Goal: Feedback & Contribution: Contribute content

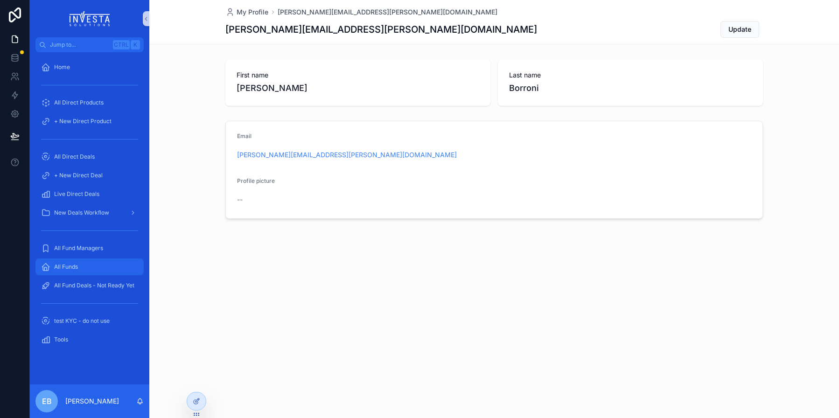
click at [60, 266] on span "All Funds" at bounding box center [66, 266] width 24 height 7
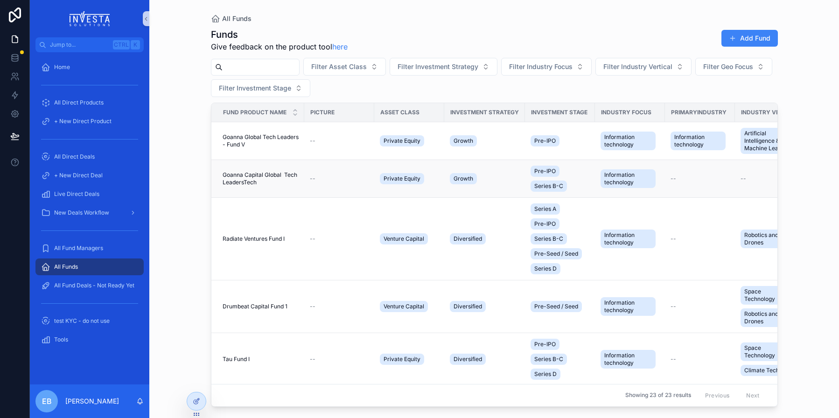
click at [252, 174] on span "Goanna Capital Global Tech LeadersTech" at bounding box center [261, 178] width 76 height 15
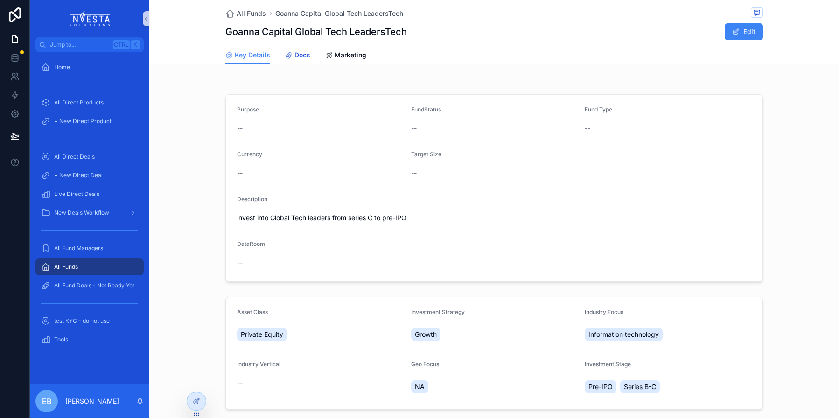
click at [302, 57] on span "Docs" at bounding box center [302, 54] width 16 height 9
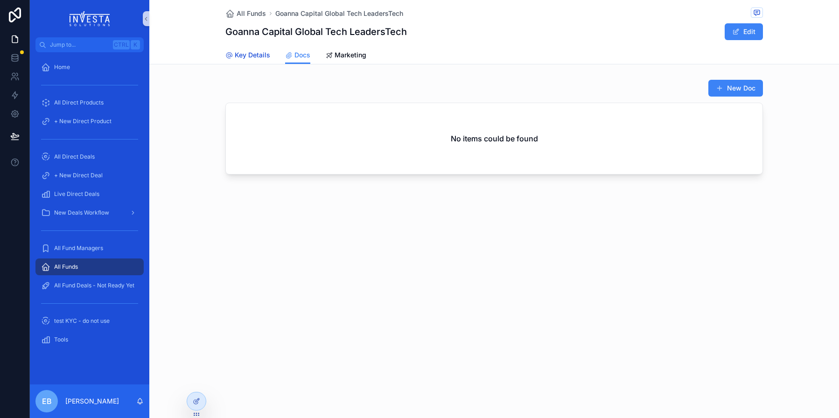
click at [257, 54] on span "Key Details" at bounding box center [252, 54] width 35 height 9
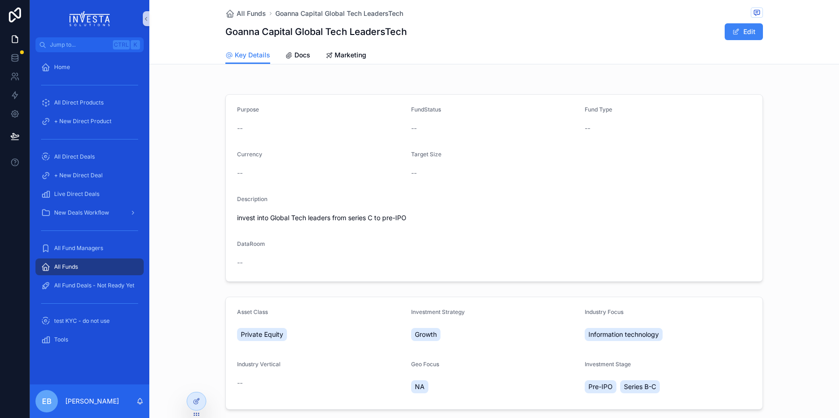
click at [82, 263] on div "All Funds" at bounding box center [89, 266] width 97 height 15
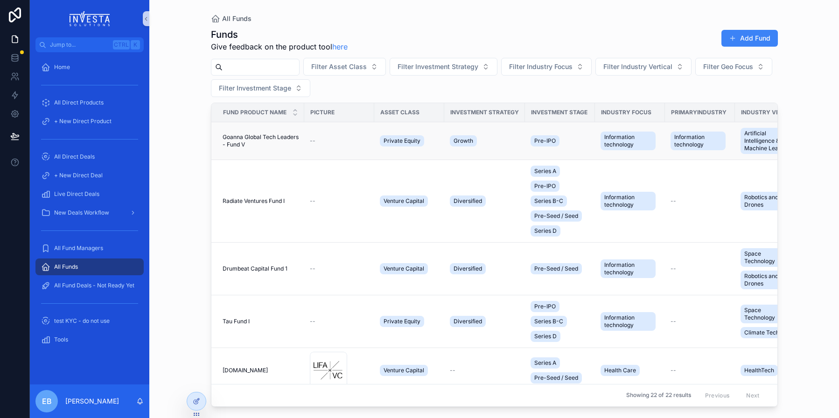
click at [258, 139] on span "Goanna Global Tech Leaders - Fund V" at bounding box center [261, 140] width 76 height 15
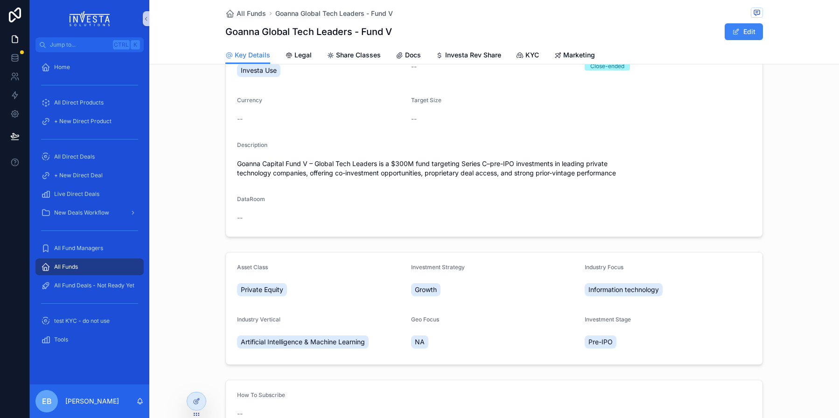
scroll to position [47, 0]
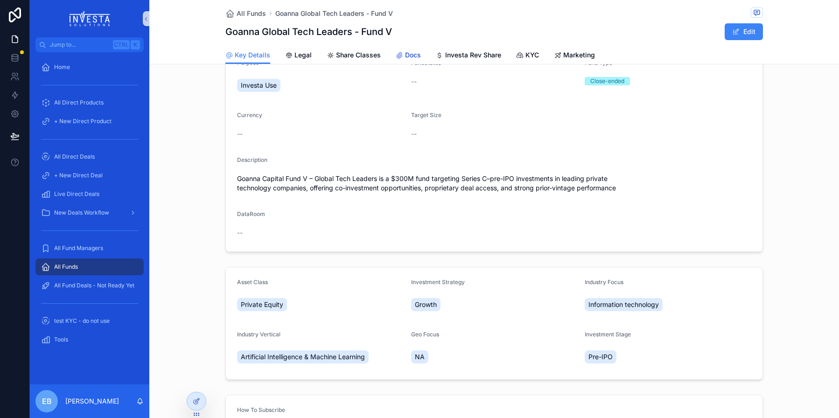
click at [405, 52] on span "Docs" at bounding box center [413, 54] width 16 height 9
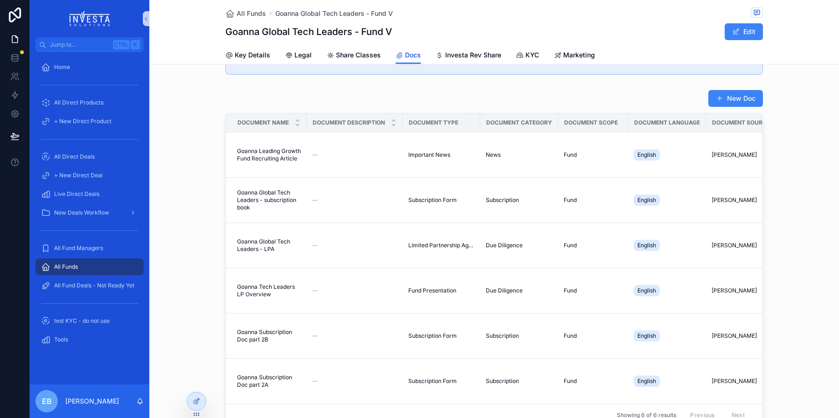
scroll to position [93, 0]
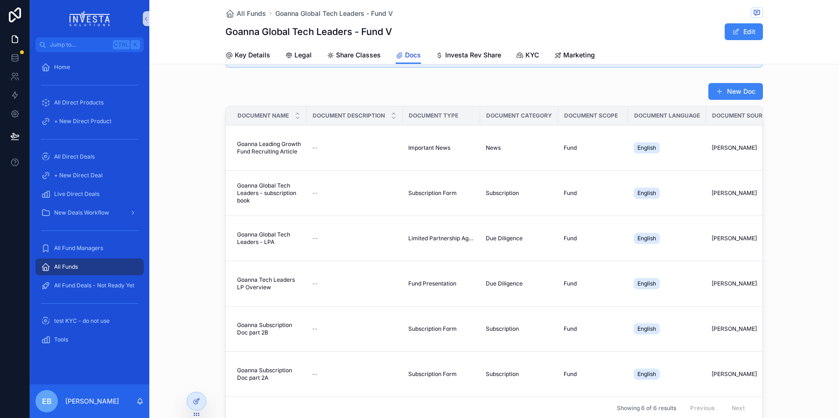
click at [406, 56] on span "Docs" at bounding box center [413, 54] width 16 height 9
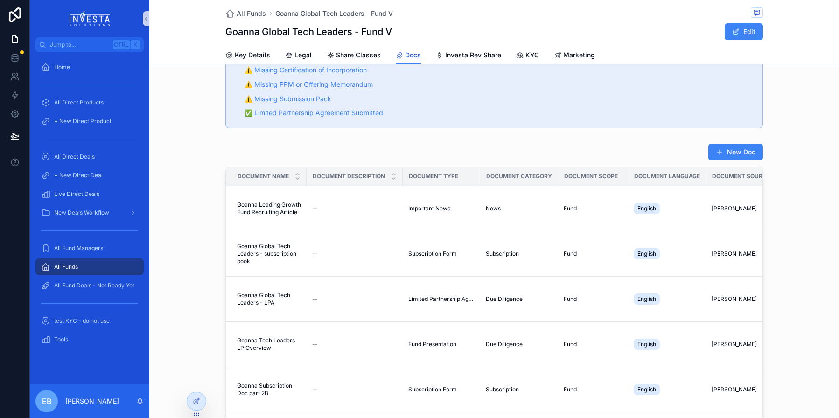
scroll to position [47, 0]
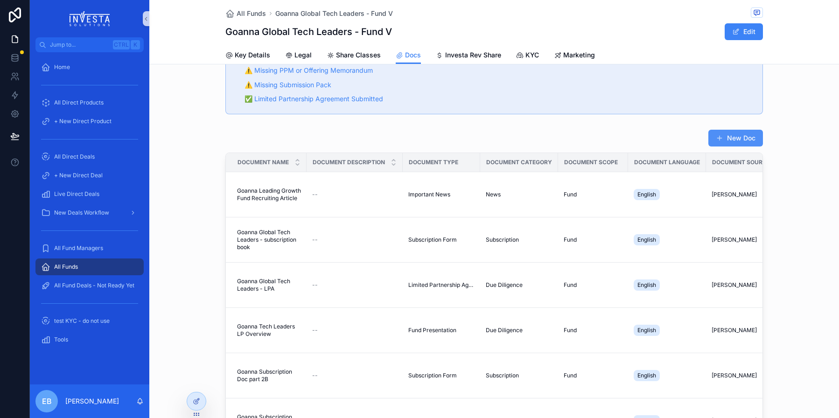
click at [737, 134] on button "New Doc" at bounding box center [735, 138] width 55 height 17
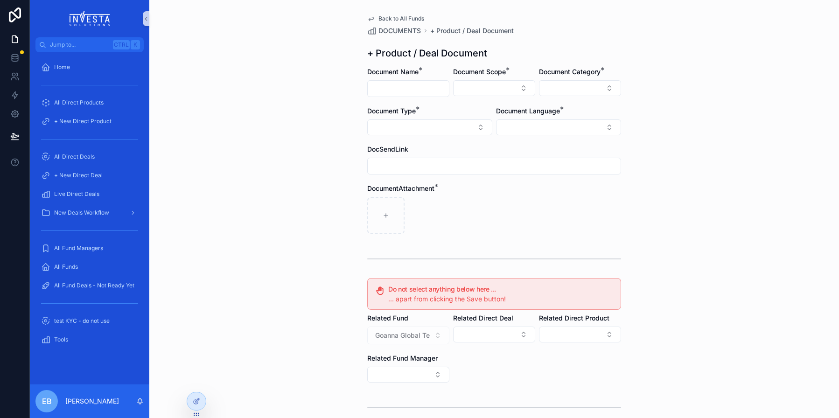
click at [426, 86] on input "scrollable content" at bounding box center [408, 88] width 81 height 13
type input "*"
type input "**********"
click at [520, 85] on button "Select Button" at bounding box center [494, 88] width 82 height 16
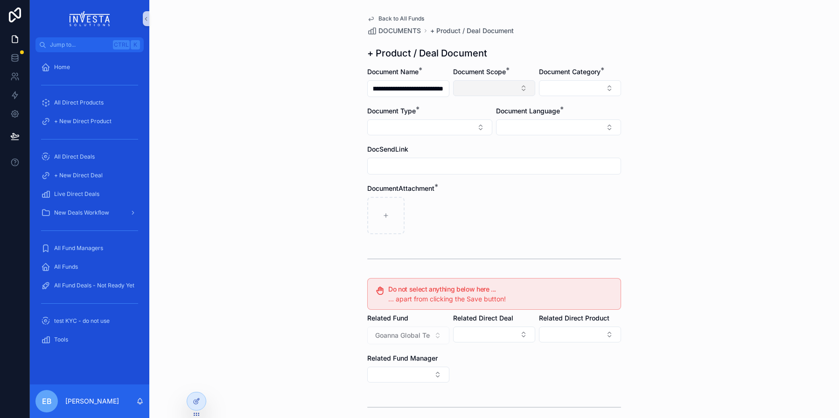
scroll to position [0, 0]
click at [457, 143] on div "Fund" at bounding box center [491, 139] width 112 height 15
click at [592, 91] on button "Select Button" at bounding box center [580, 88] width 82 height 16
click at [565, 130] on div "Due Diligence" at bounding box center [577, 125] width 112 height 15
click at [477, 127] on button "Select Button" at bounding box center [429, 128] width 125 height 16
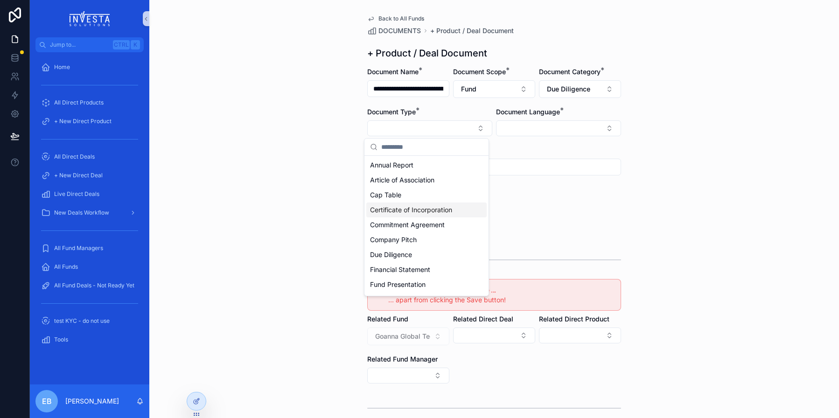
click at [452, 205] on span "Certificate of Incorporation" at bounding box center [411, 209] width 82 height 9
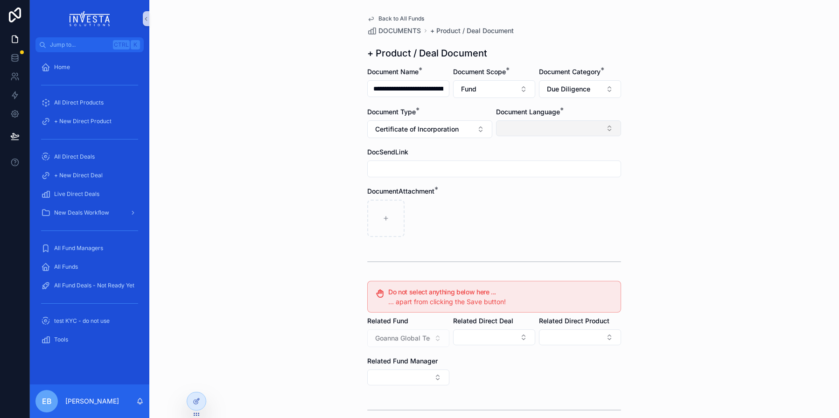
click at [608, 126] on button "Select Button" at bounding box center [558, 128] width 125 height 16
click at [521, 196] on div "English" at bounding box center [555, 195] width 120 height 15
click at [333, 191] on div "**********" at bounding box center [493, 209] width 689 height 418
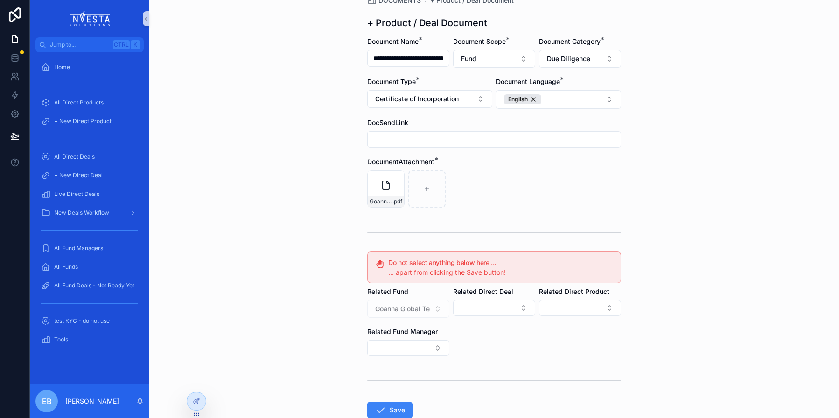
scroll to position [47, 0]
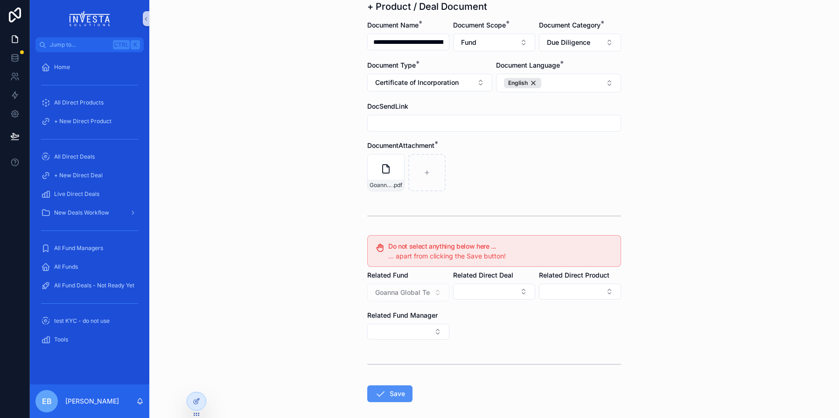
click at [387, 391] on button "Save" at bounding box center [389, 393] width 45 height 17
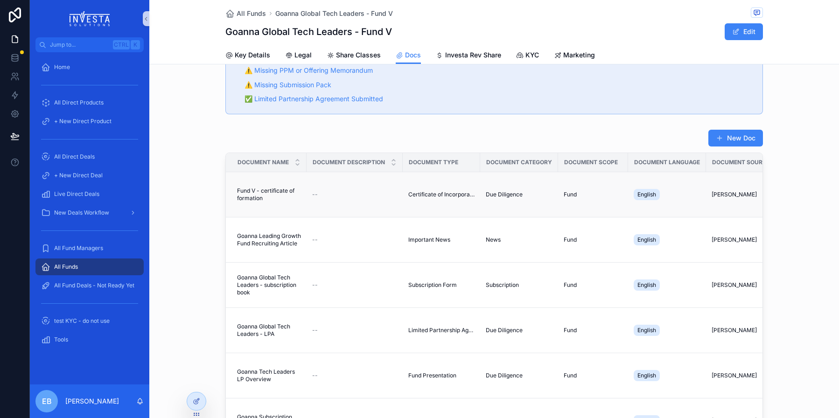
click at [332, 192] on div "--" at bounding box center [354, 194] width 85 height 7
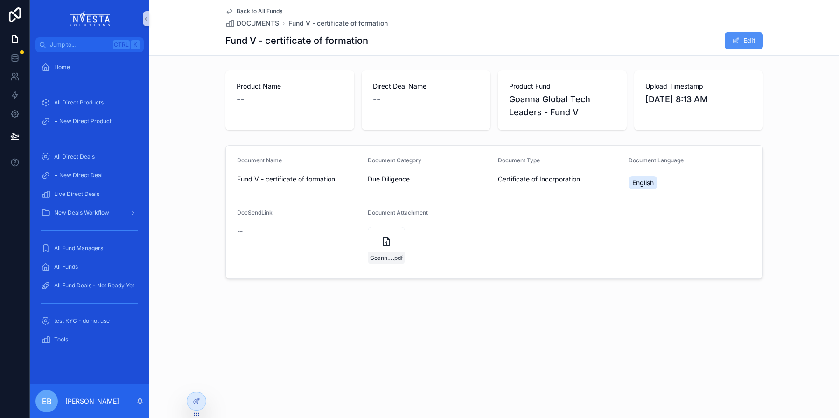
click at [755, 42] on button "Edit" at bounding box center [743, 40] width 38 height 17
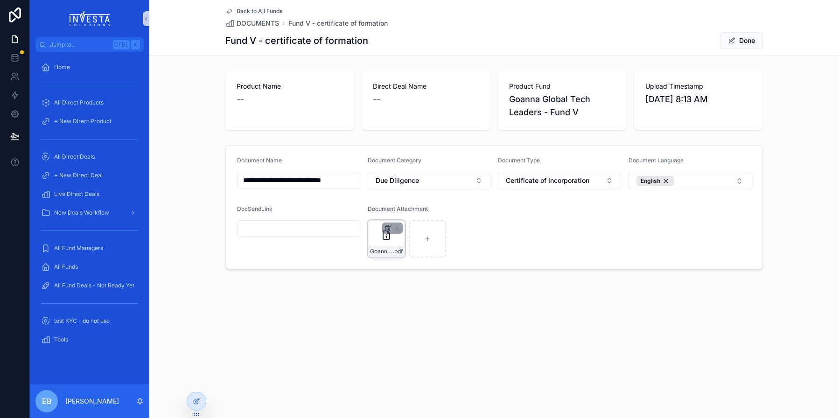
click at [388, 225] on icon "scrollable content" at bounding box center [388, 225] width 2 height 1
click at [407, 211] on icon "scrollable content" at bounding box center [407, 212] width 0 height 2
click at [749, 37] on button "Done" at bounding box center [741, 40] width 43 height 17
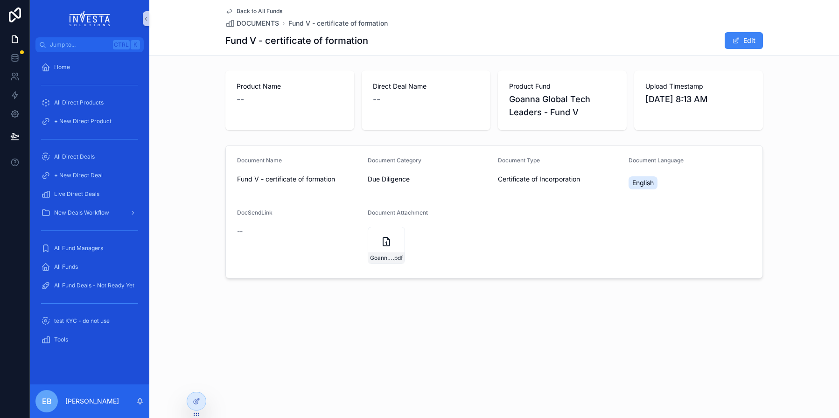
click at [244, 11] on span "Back to All Funds" at bounding box center [260, 10] width 46 height 7
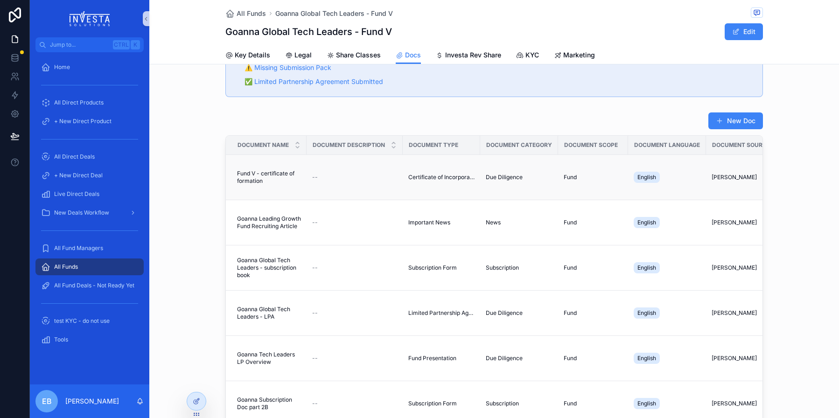
scroll to position [47, 0]
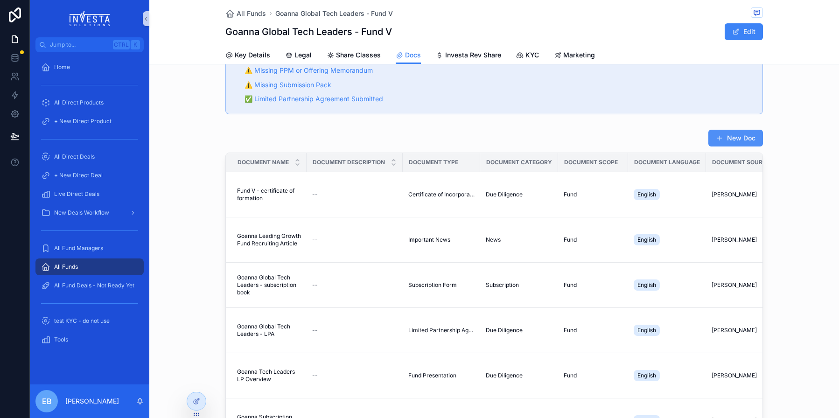
click at [716, 140] on span "scrollable content" at bounding box center [719, 137] width 7 height 7
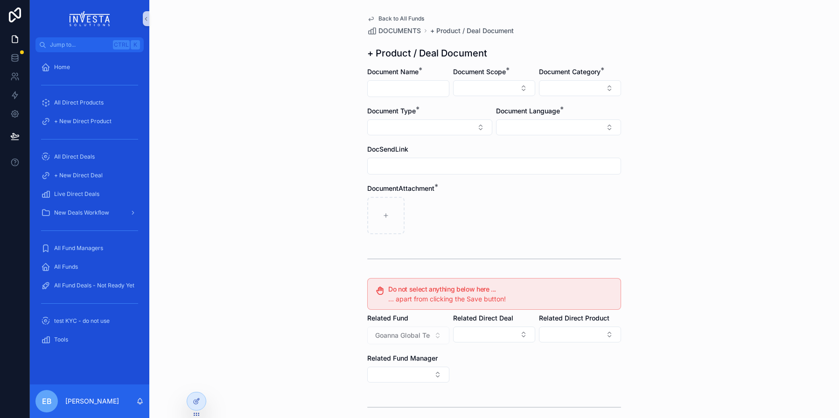
click at [389, 90] on input "scrollable content" at bounding box center [408, 88] width 81 height 13
type input "**********"
click at [518, 88] on button "Select Button" at bounding box center [494, 88] width 82 height 16
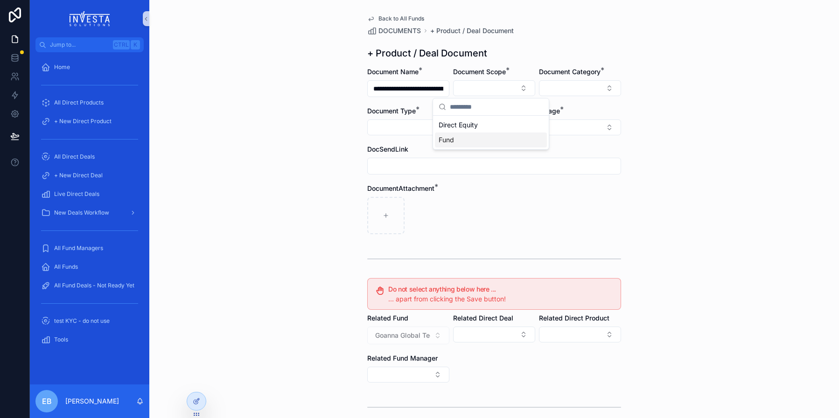
click at [459, 139] on div "Fund" at bounding box center [491, 139] width 112 height 15
click at [606, 87] on button "Select Button" at bounding box center [580, 88] width 82 height 16
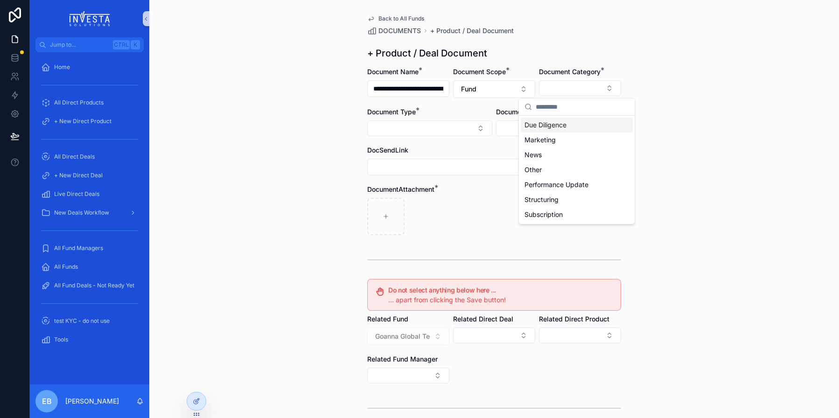
click at [593, 127] on div "Due Diligence" at bounding box center [577, 125] width 112 height 15
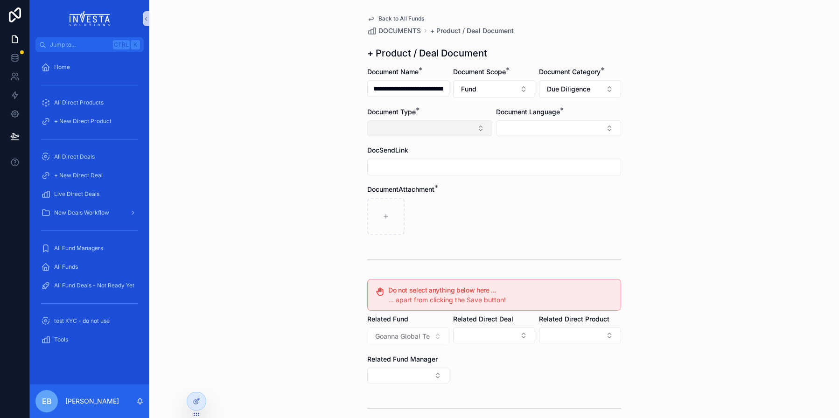
click at [475, 129] on button "Select Button" at bounding box center [429, 128] width 125 height 16
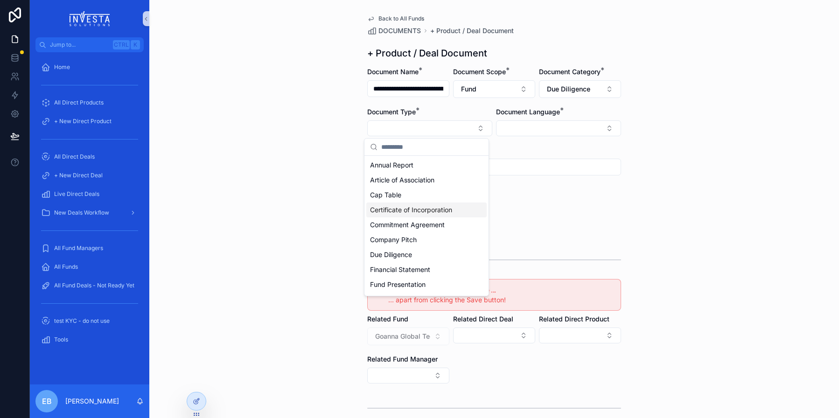
click at [441, 208] on span "Certificate of Incorporation" at bounding box center [411, 209] width 82 height 9
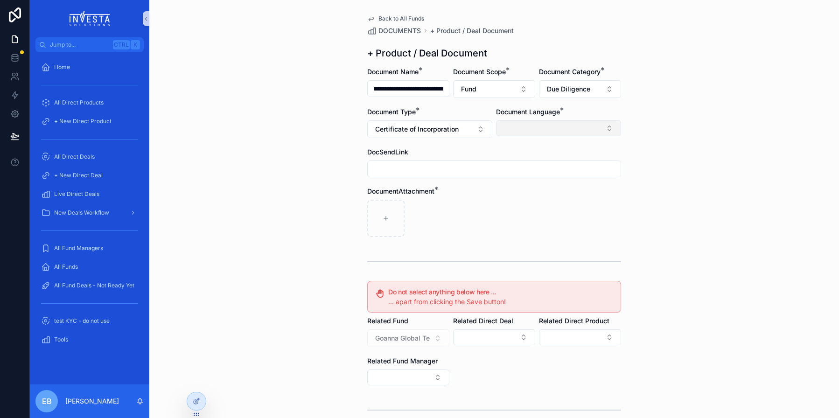
click at [606, 125] on button "Select Button" at bounding box center [558, 128] width 125 height 16
click at [514, 197] on span "English" at bounding box center [509, 194] width 21 height 9
click at [281, 204] on div "**********" at bounding box center [493, 209] width 689 height 418
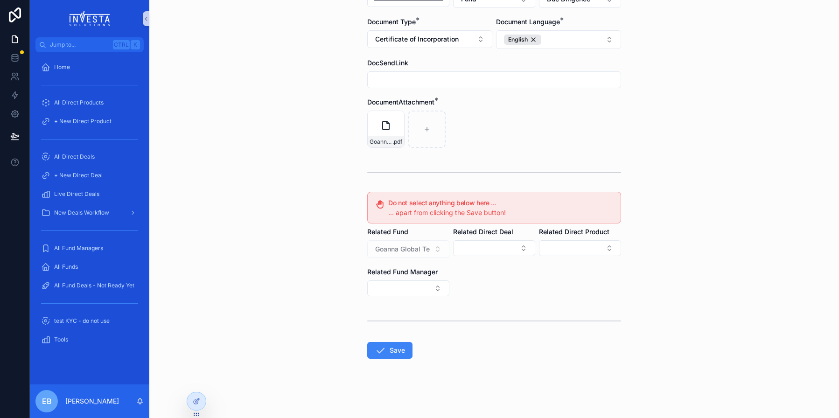
scroll to position [91, 0]
click at [390, 350] on button "Save" at bounding box center [389, 349] width 45 height 17
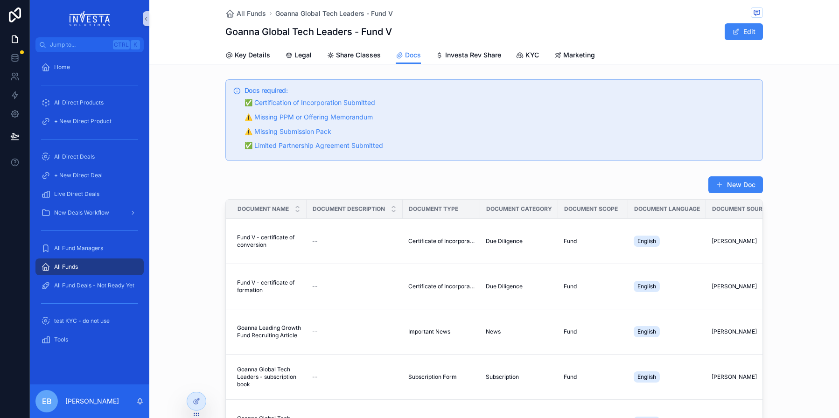
click at [745, 188] on button "New Doc" at bounding box center [735, 184] width 55 height 17
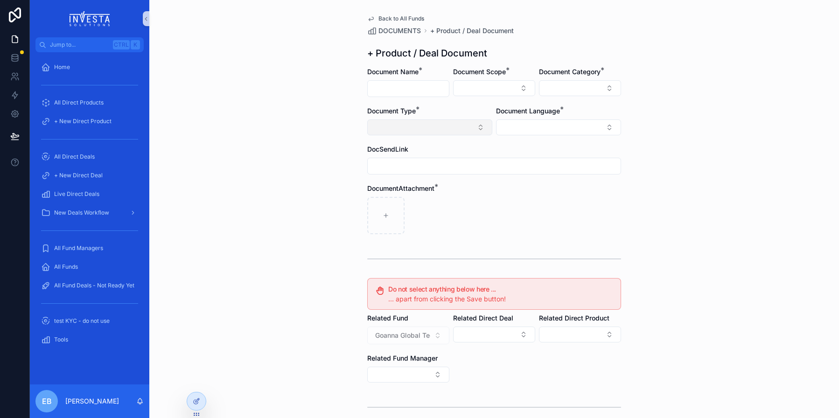
click at [479, 128] on button "Select Button" at bounding box center [429, 127] width 125 height 16
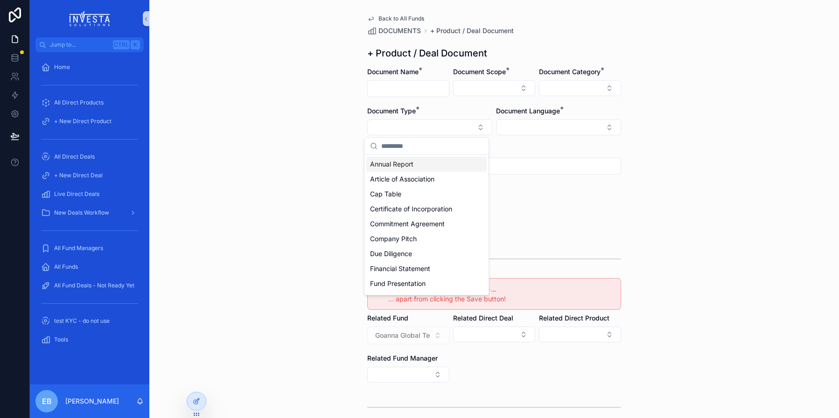
click at [310, 156] on div "Back to All Funds DOCUMENTS + Product / Deal Document + Product / Deal Document…" at bounding box center [493, 209] width 689 height 418
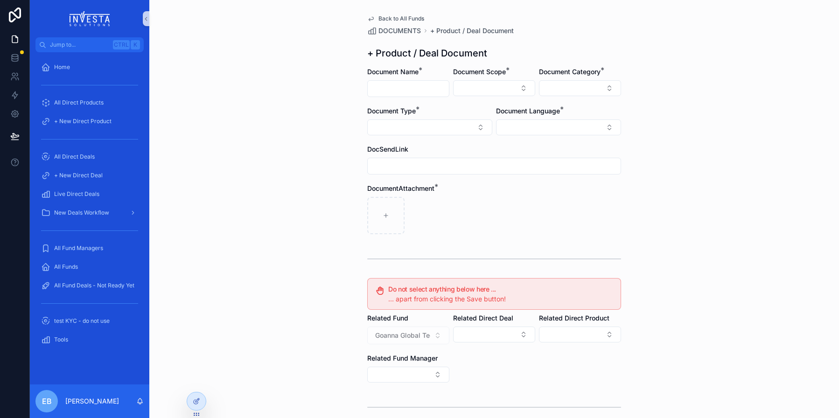
click at [396, 93] on input "scrollable content" at bounding box center [408, 88] width 81 height 13
type input "**********"
click at [525, 86] on button "Select Button" at bounding box center [494, 88] width 82 height 16
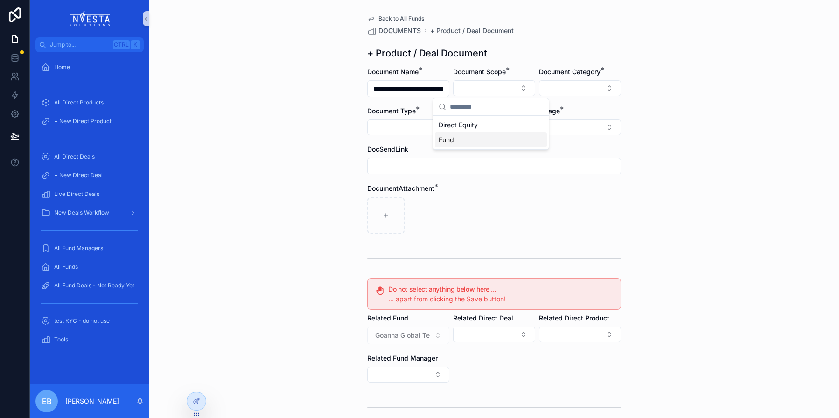
click at [458, 139] on div "Fund" at bounding box center [491, 139] width 112 height 15
click at [605, 87] on button "Select Button" at bounding box center [580, 88] width 82 height 16
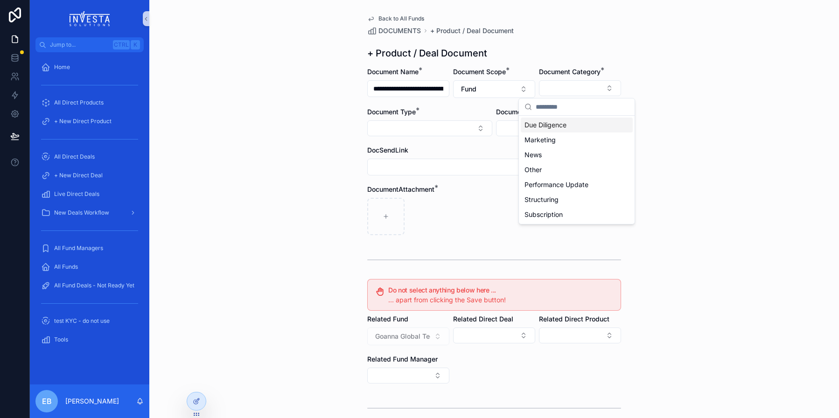
click at [583, 124] on div "Due Diligence" at bounding box center [577, 125] width 112 height 15
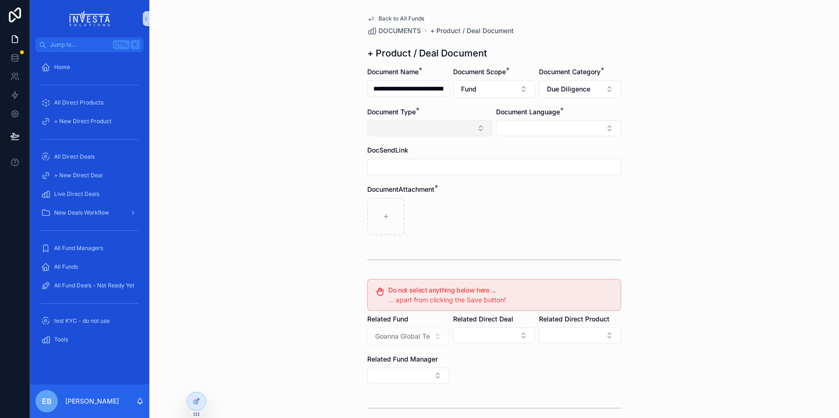
click at [478, 131] on button "Select Button" at bounding box center [429, 128] width 125 height 16
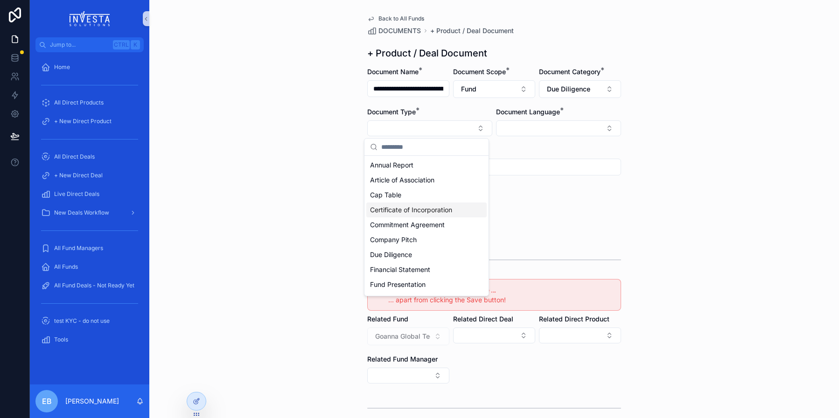
click at [446, 206] on span "Certificate of Incorporation" at bounding box center [411, 209] width 82 height 9
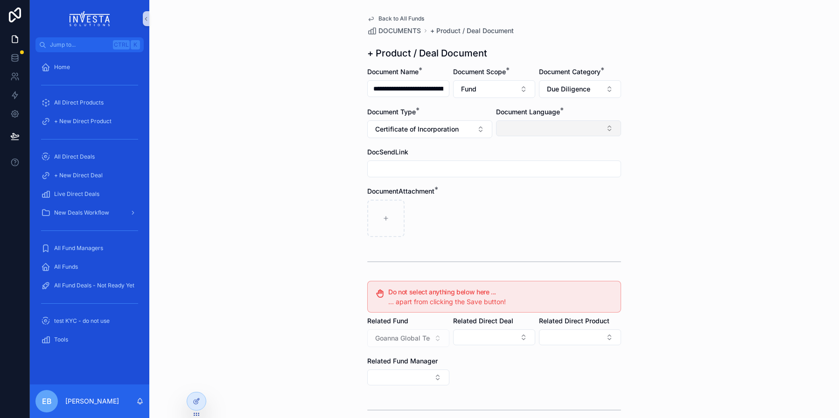
click at [604, 133] on button "Select Button" at bounding box center [558, 128] width 125 height 16
click at [499, 196] on span "English" at bounding box center [509, 194] width 21 height 9
click at [340, 165] on div "**********" at bounding box center [493, 209] width 689 height 418
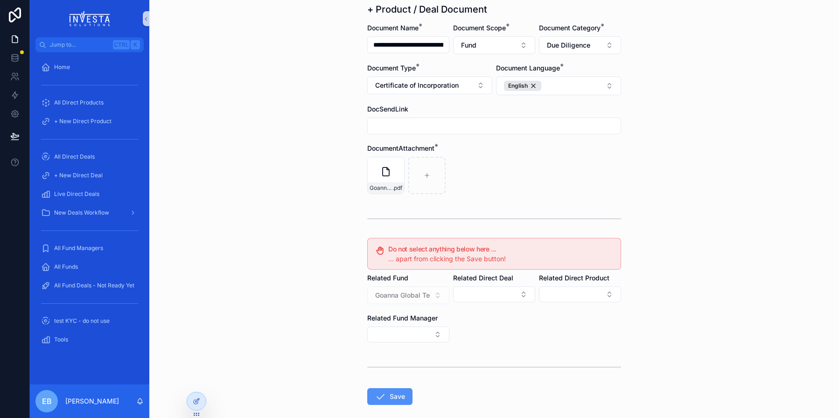
click at [388, 391] on button "Save" at bounding box center [389, 396] width 45 height 17
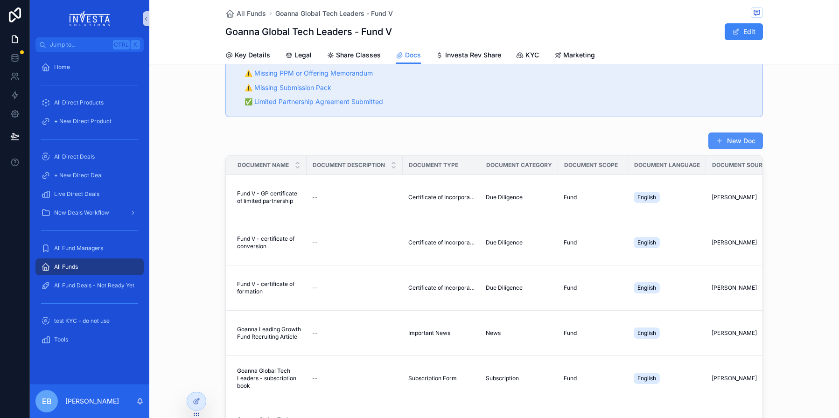
click at [741, 143] on button "New Doc" at bounding box center [735, 140] width 55 height 17
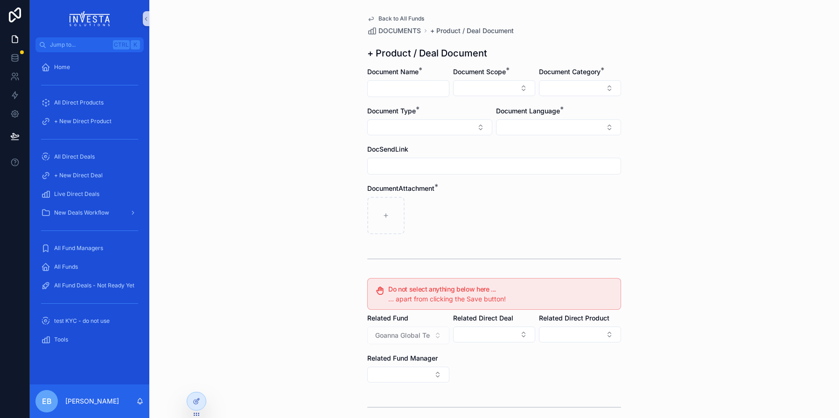
click at [410, 88] on input "scrollable content" at bounding box center [408, 88] width 81 height 13
type input "**********"
click at [474, 88] on button "Select Button" at bounding box center [494, 88] width 82 height 16
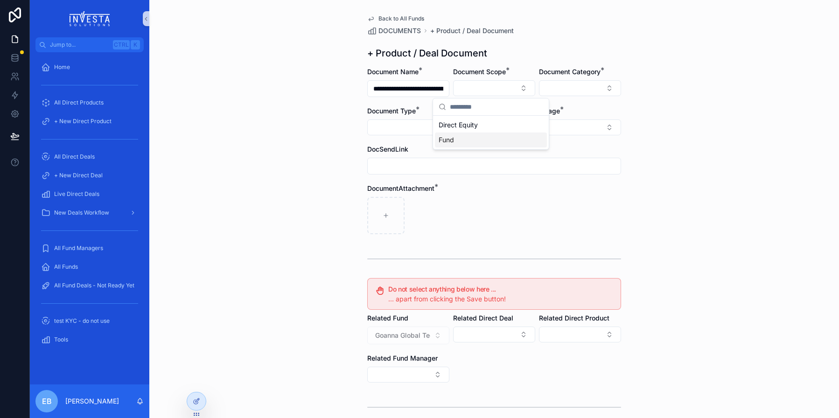
click at [468, 141] on div "Fund" at bounding box center [491, 139] width 112 height 15
click at [603, 82] on button "Select Button" at bounding box center [580, 88] width 82 height 16
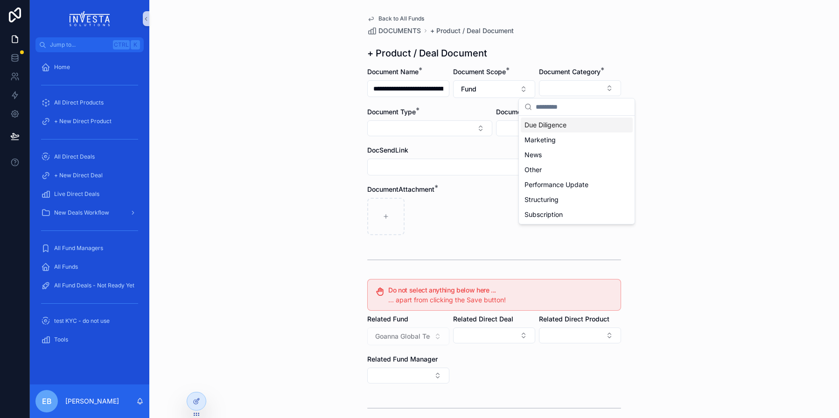
click at [566, 128] on span "Due Diligence" at bounding box center [545, 124] width 42 height 9
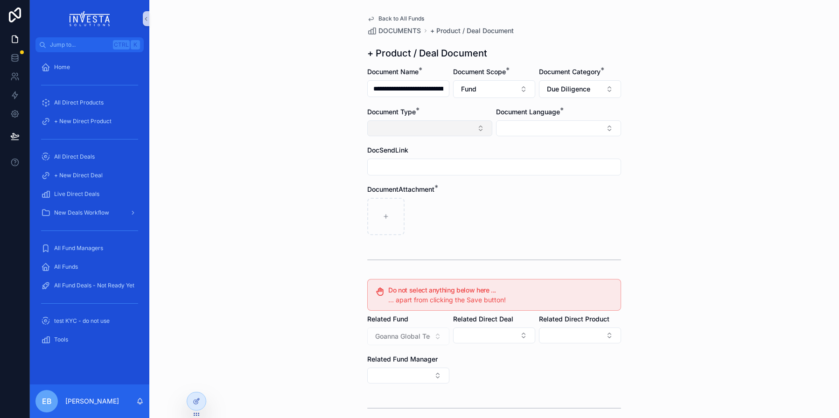
click at [480, 127] on button "Select Button" at bounding box center [429, 128] width 125 height 16
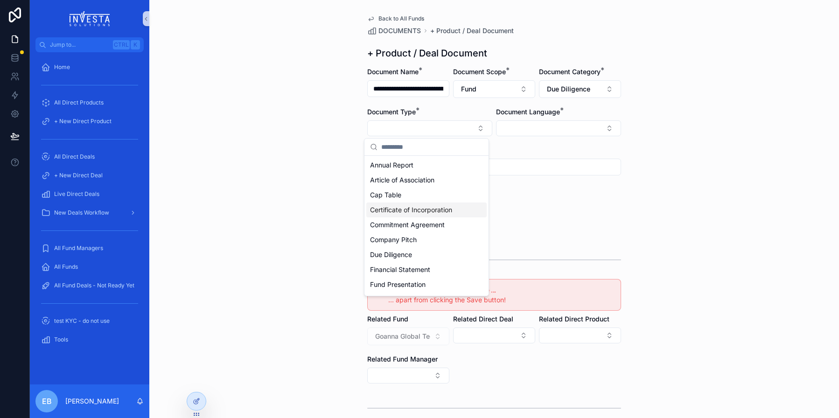
click at [432, 209] on span "Certificate of Incorporation" at bounding box center [411, 209] width 82 height 9
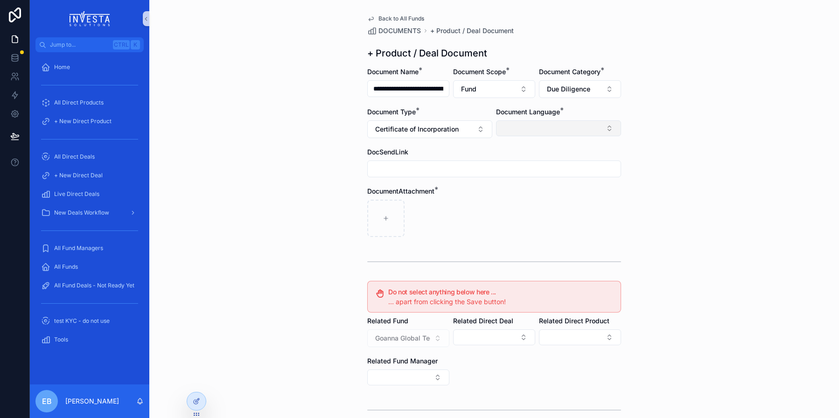
click at [592, 124] on button "Select Button" at bounding box center [558, 128] width 125 height 16
click at [513, 195] on span "English" at bounding box center [509, 194] width 21 height 9
click at [325, 174] on div "**********" at bounding box center [493, 209] width 689 height 418
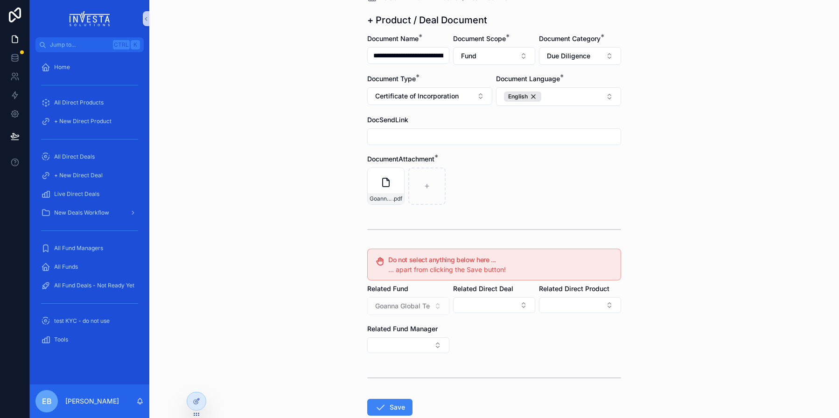
scroll to position [44, 0]
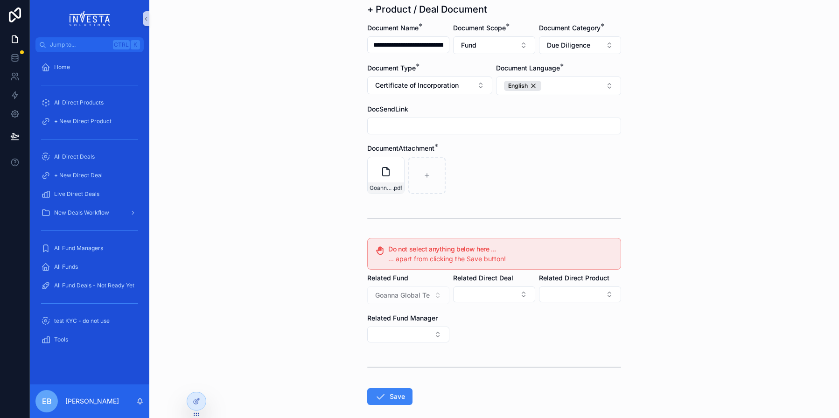
click at [382, 388] on form "**********" at bounding box center [494, 243] width 254 height 441
click at [383, 392] on button "Save" at bounding box center [389, 396] width 45 height 17
